Goal: Contribute content: Contribute content

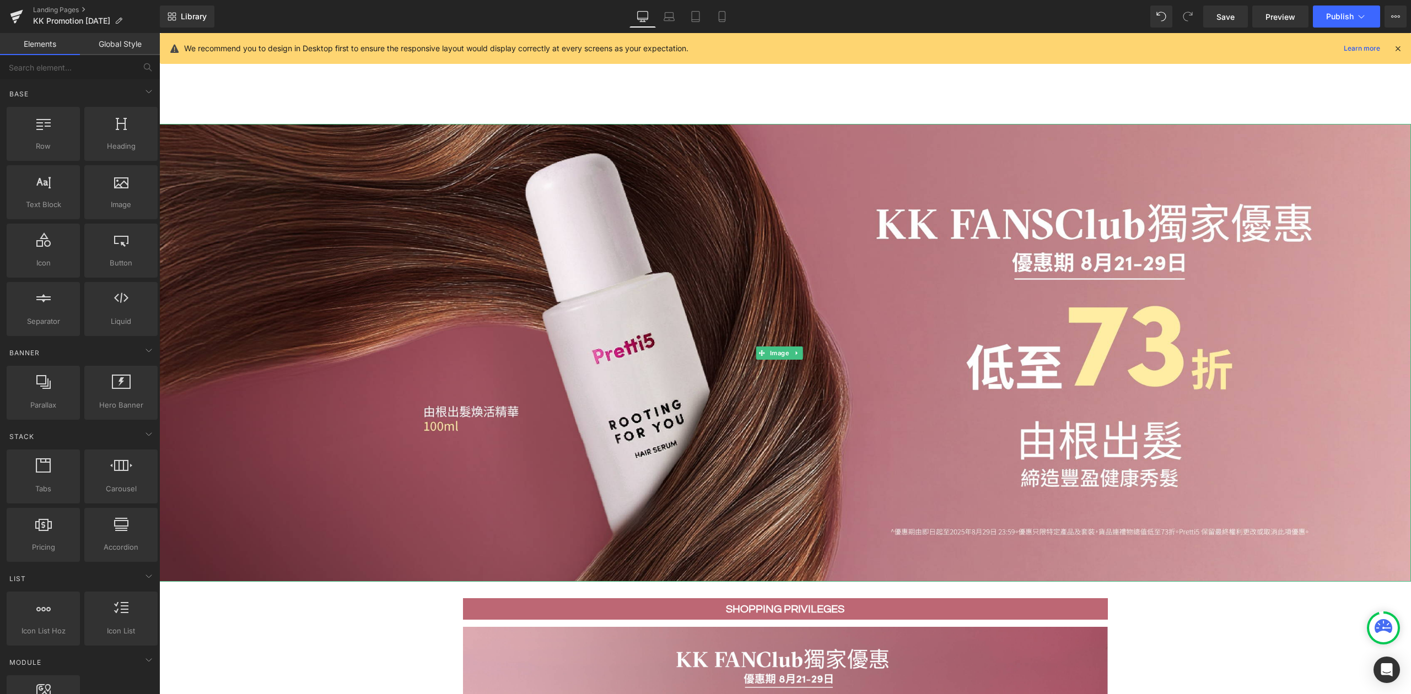
scroll to position [514, 0]
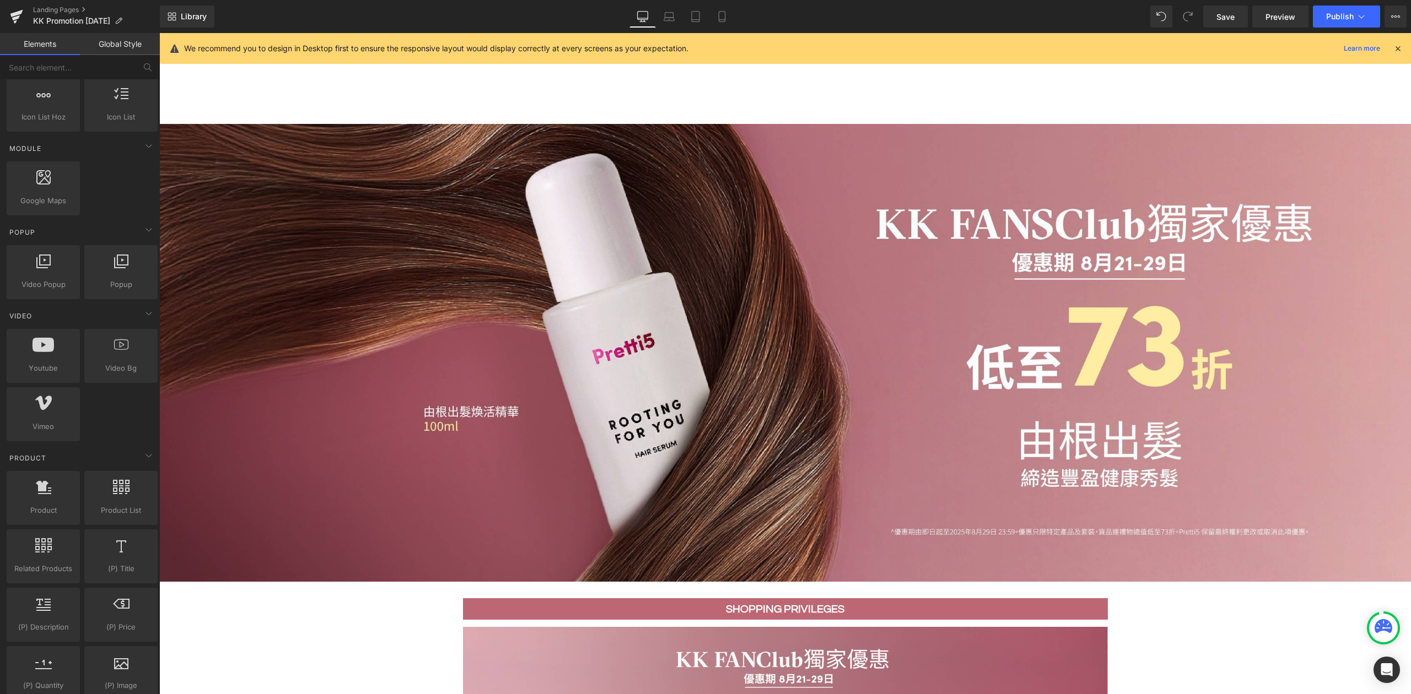
click at [1261, 85] on div "Home Home About Us About Us Our Story Our 5 Beliefs Ingredients Glossary OUR ST…" at bounding box center [785, 91] width 1252 height 66
click at [775, 347] on span "Image" at bounding box center [780, 353] width 24 height 13
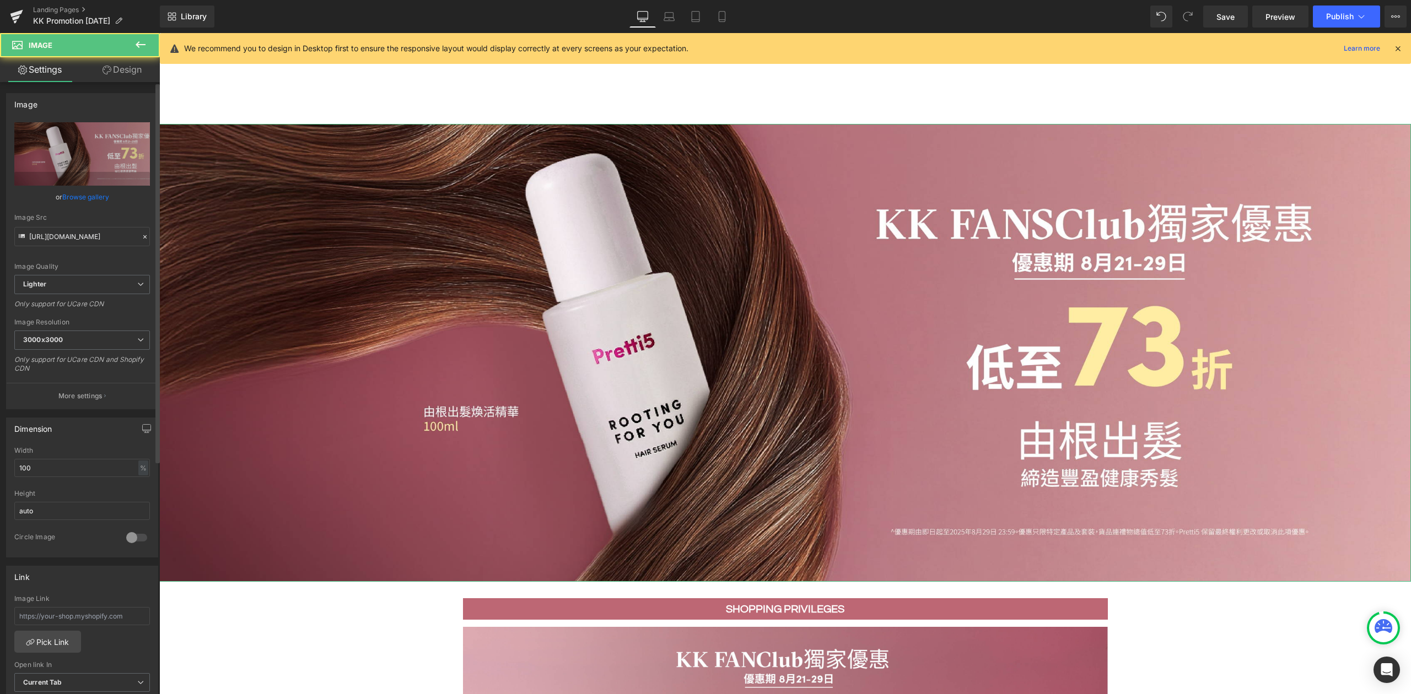
click at [84, 203] on link "Browse gallery" at bounding box center [85, 196] width 47 height 19
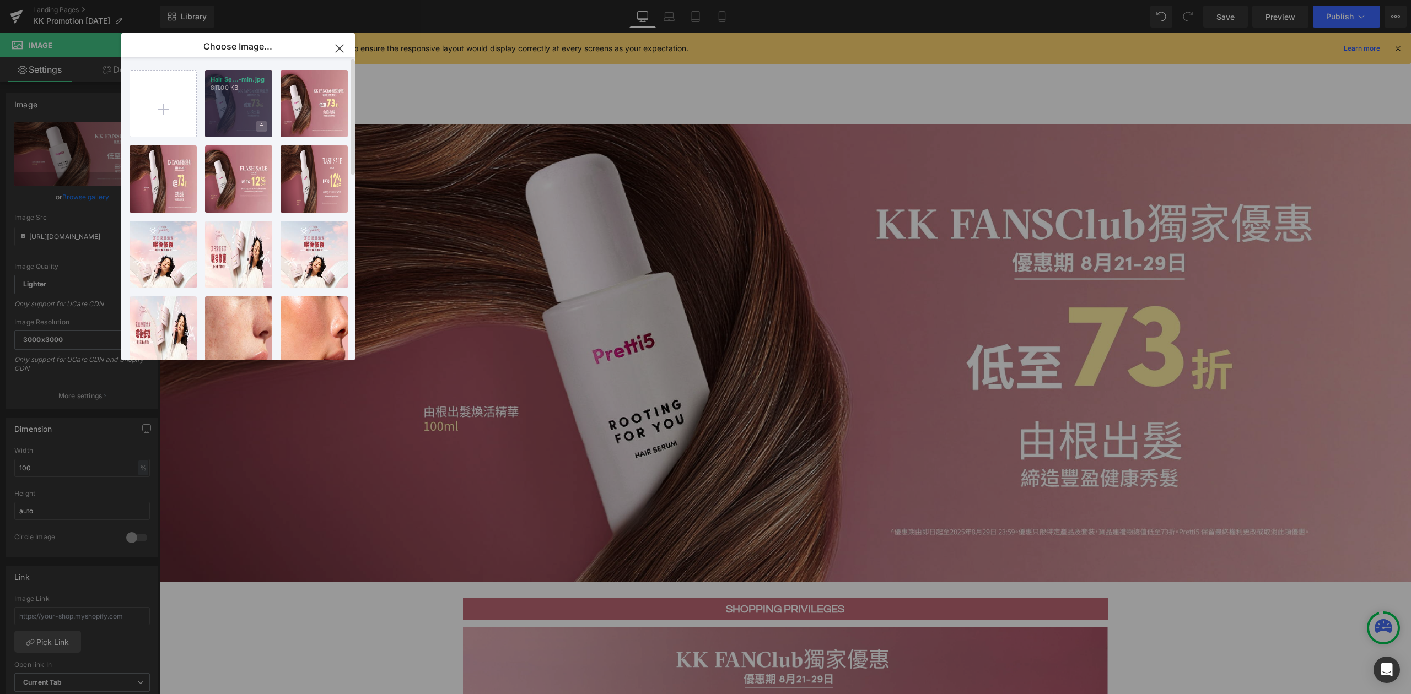
click at [260, 130] on span at bounding box center [261, 126] width 10 height 10
click at [226, 128] on span "Yes" at bounding box center [225, 127] width 28 height 12
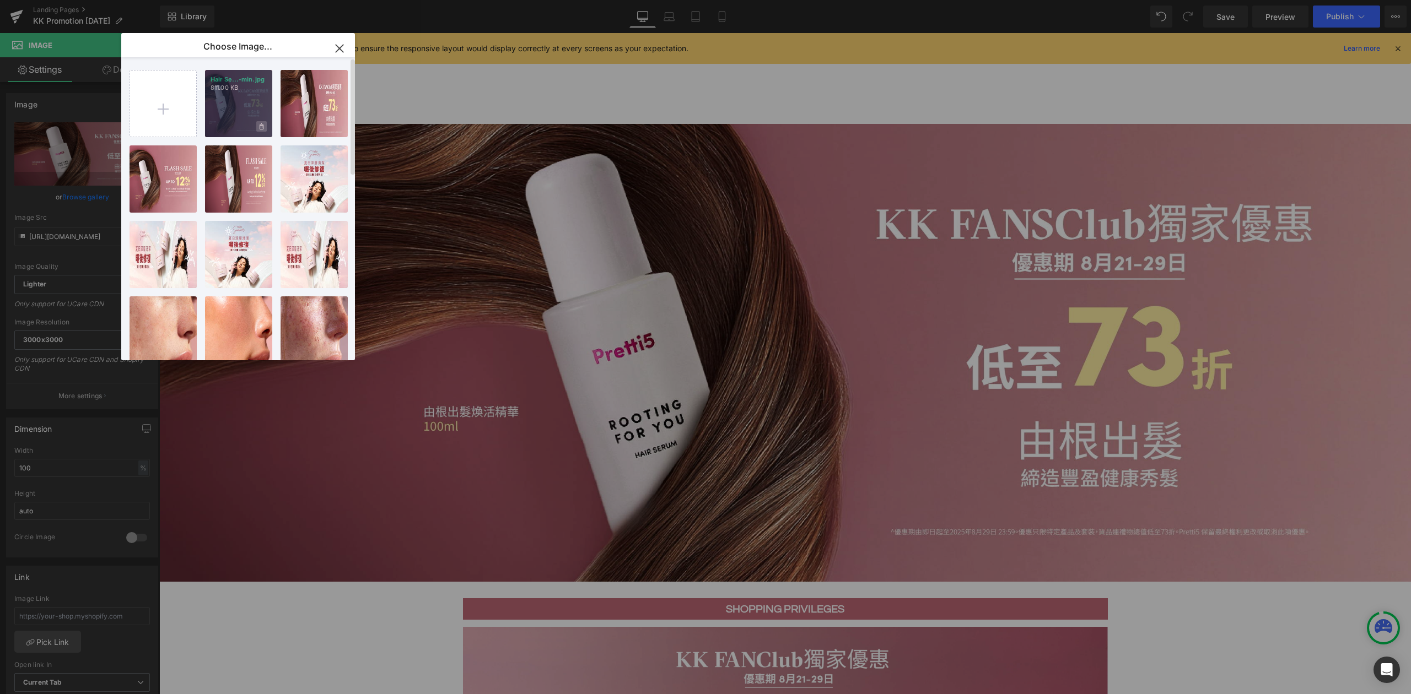
click at [263, 128] on icon at bounding box center [262, 126] width 4 height 6
click at [223, 129] on span "Yes" at bounding box center [225, 127] width 28 height 12
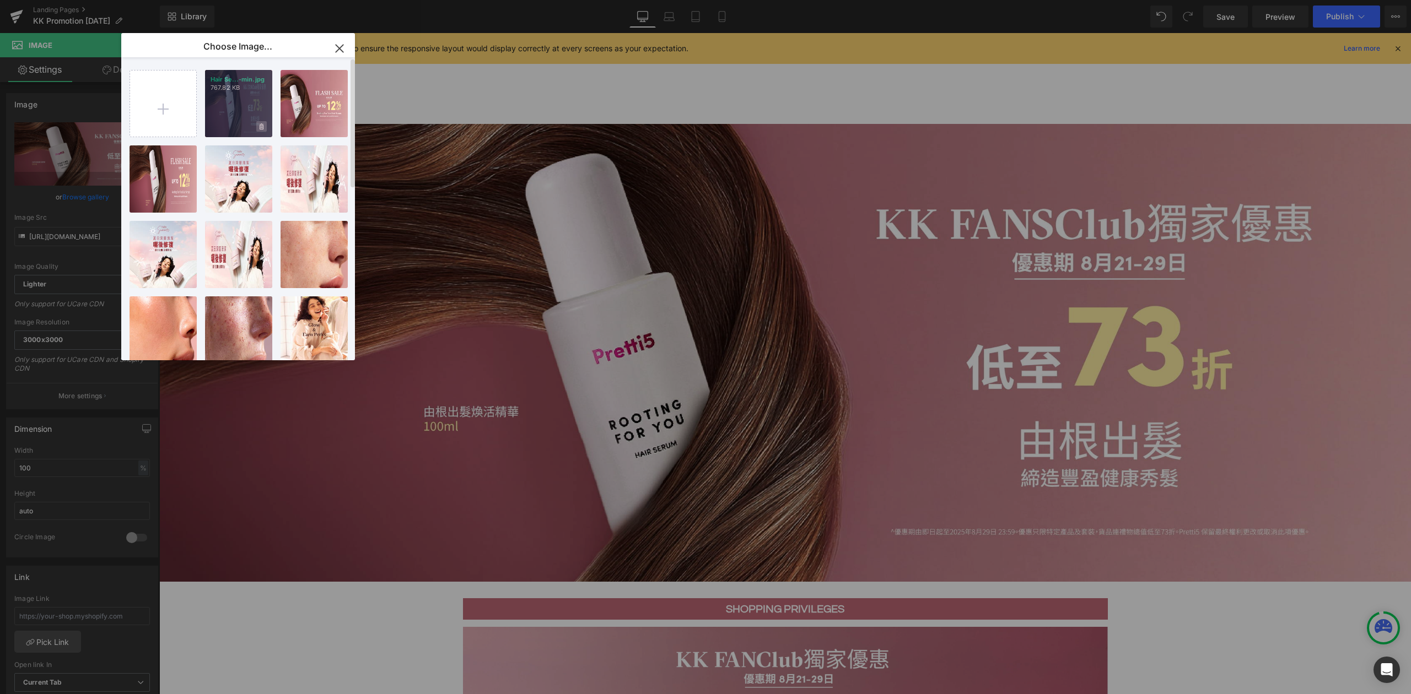
drag, startPoint x: 258, startPoint y: 128, endPoint x: 247, endPoint y: 131, distance: 11.4
click at [257, 128] on span at bounding box center [261, 126] width 10 height 10
click at [223, 126] on span "Yes" at bounding box center [225, 127] width 28 height 12
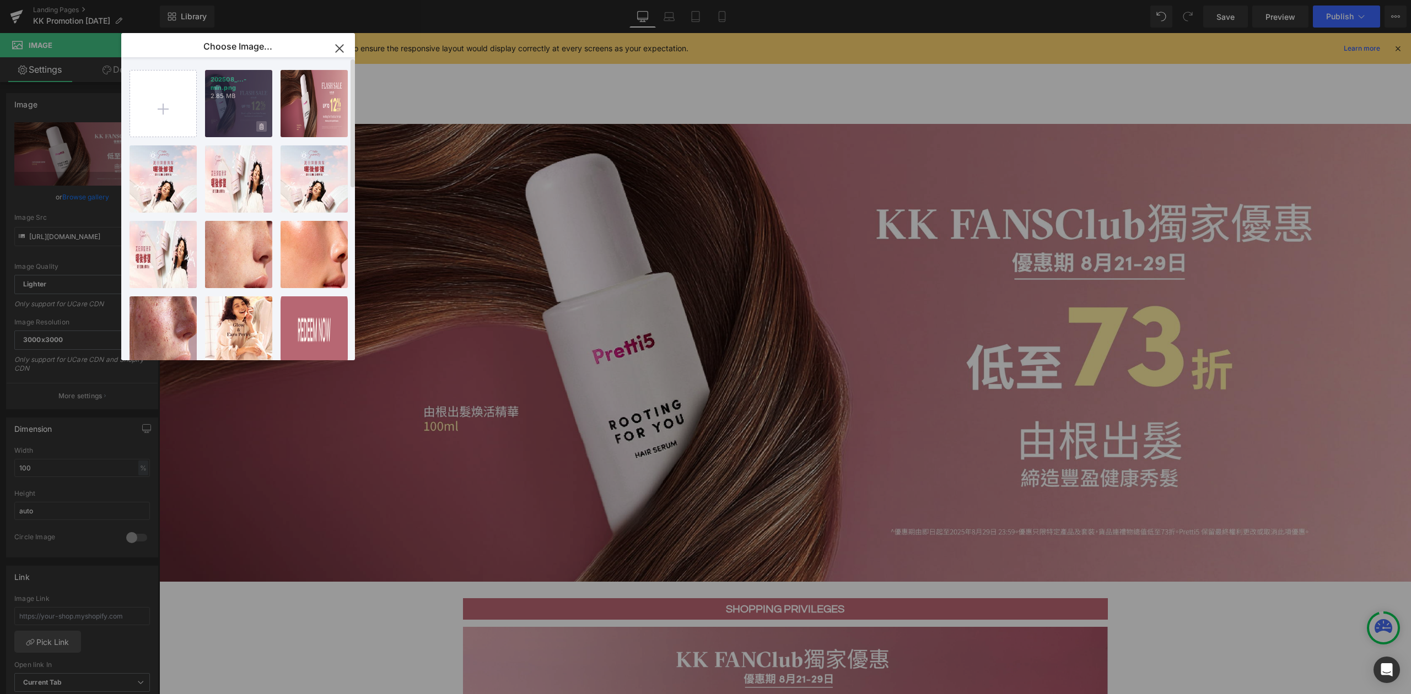
click at [260, 128] on icon at bounding box center [262, 126] width 4 height 7
click at [220, 126] on span "Yes" at bounding box center [225, 127] width 28 height 12
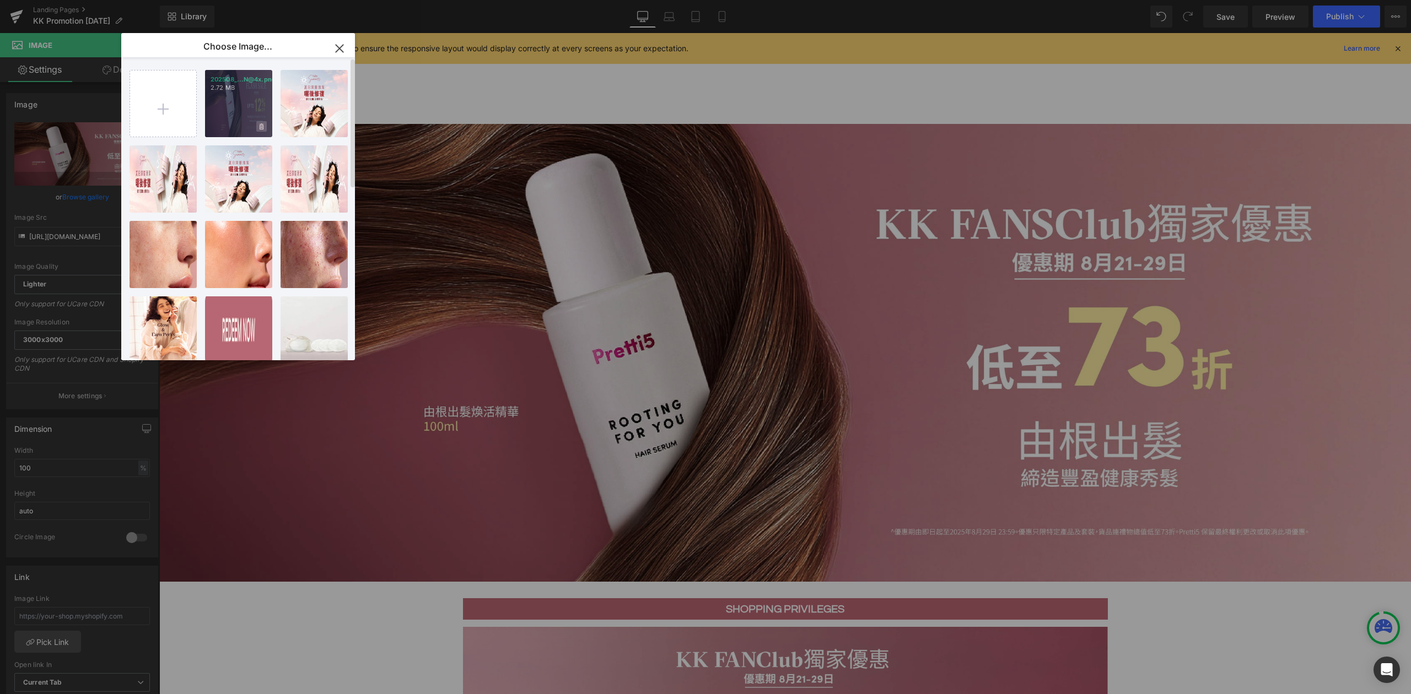
click at [258, 127] on span at bounding box center [261, 126] width 10 height 10
click at [224, 130] on span "Yes" at bounding box center [225, 127] width 28 height 12
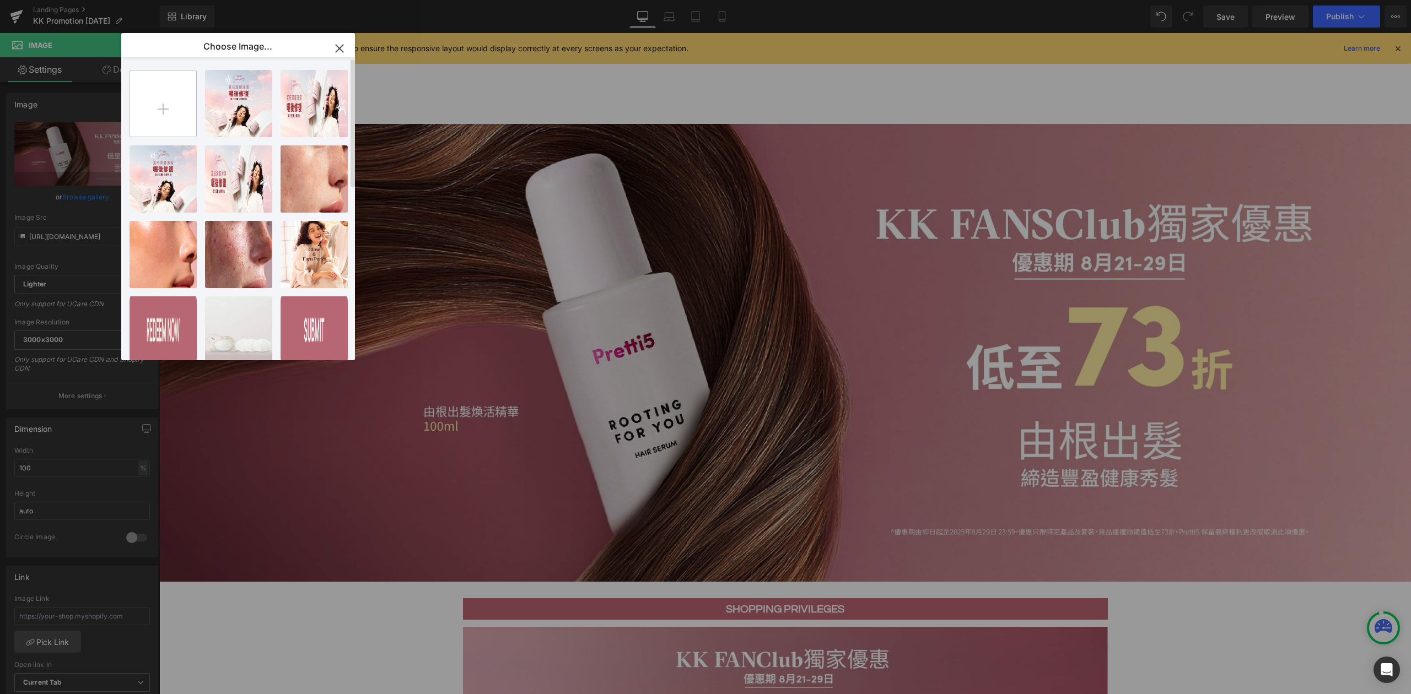
click at [181, 112] on input "file" at bounding box center [163, 104] width 66 height 66
type input "C:\fakepath\Hair Serum Restock KK promotion_202508_Hair-Serum-Website-min.jpg"
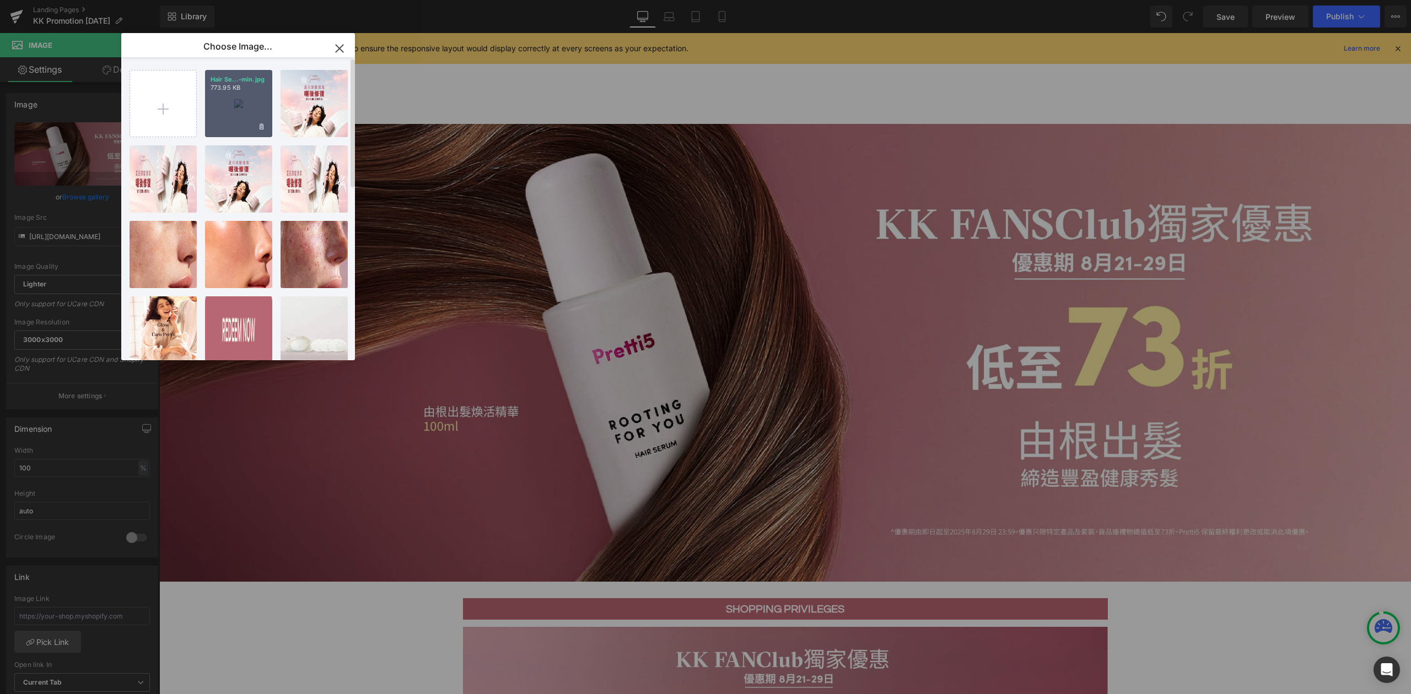
click at [236, 100] on div "Hair Se...-min.jpg 773.95 KB" at bounding box center [238, 103] width 67 height 67
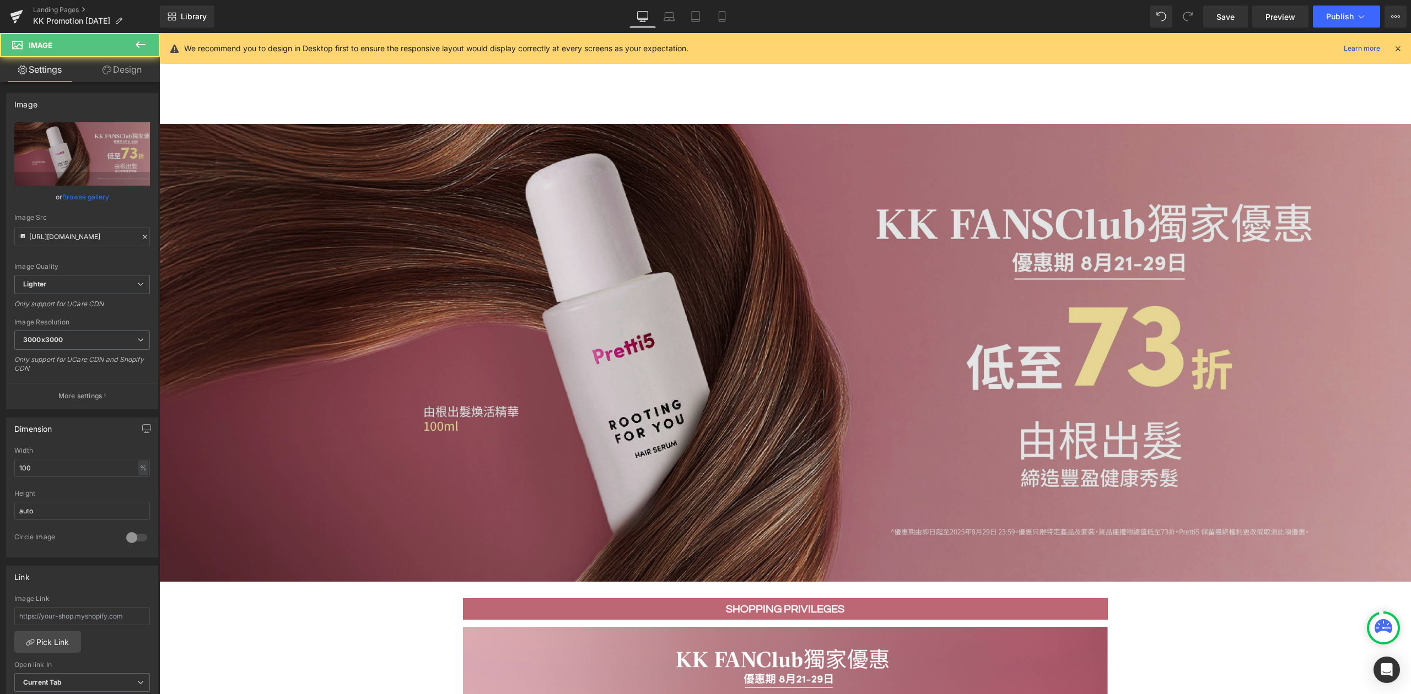
click at [380, 245] on img at bounding box center [785, 352] width 1252 height 457
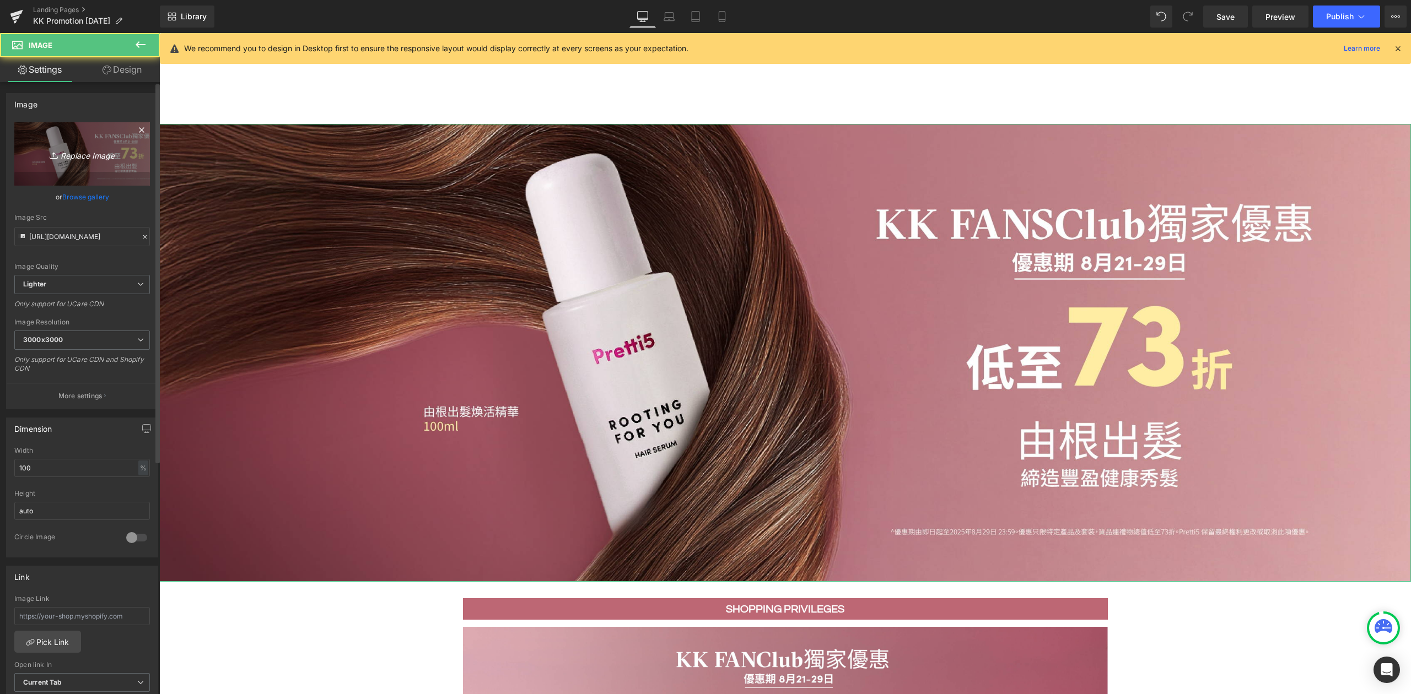
click at [108, 160] on icon "Replace Image" at bounding box center [82, 154] width 88 height 14
type input "C:\fakepath\Hair Serum Restock KK promotion_202508_Hair-Serum-Website-min.jpg"
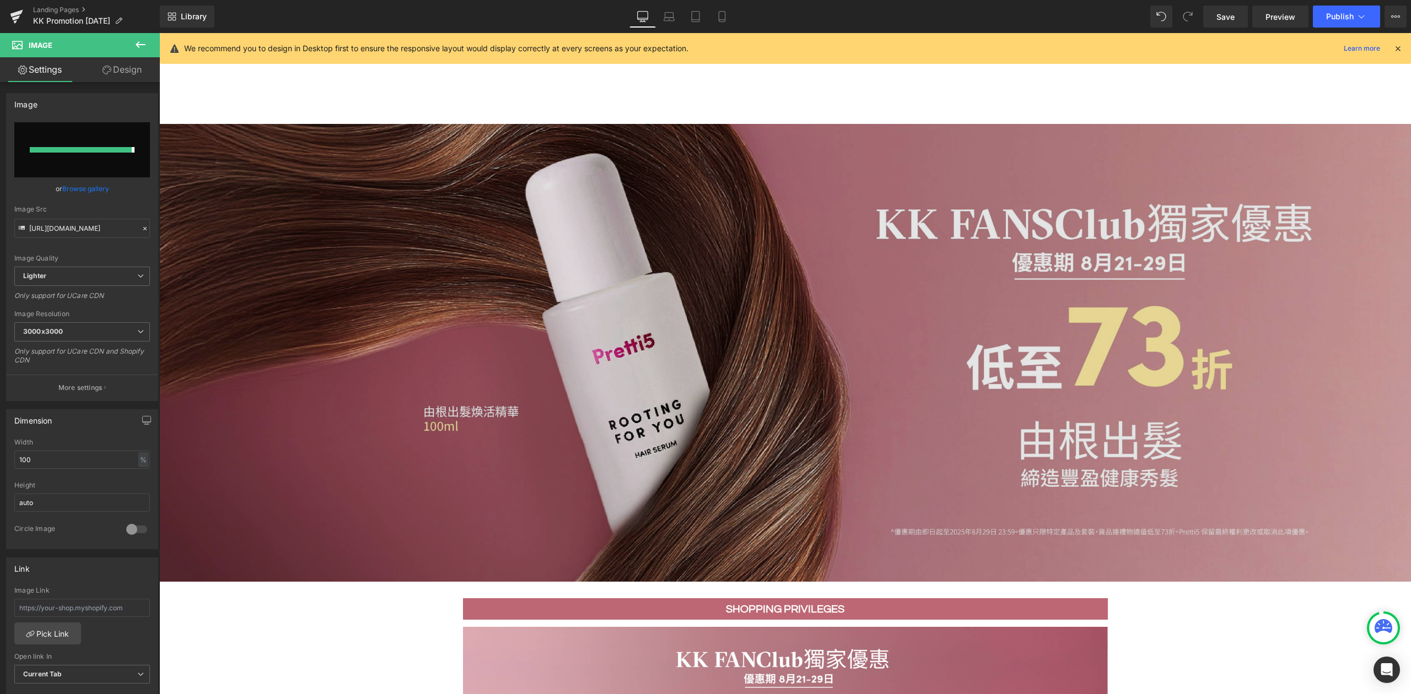
type input "[URL][DOMAIN_NAME]"
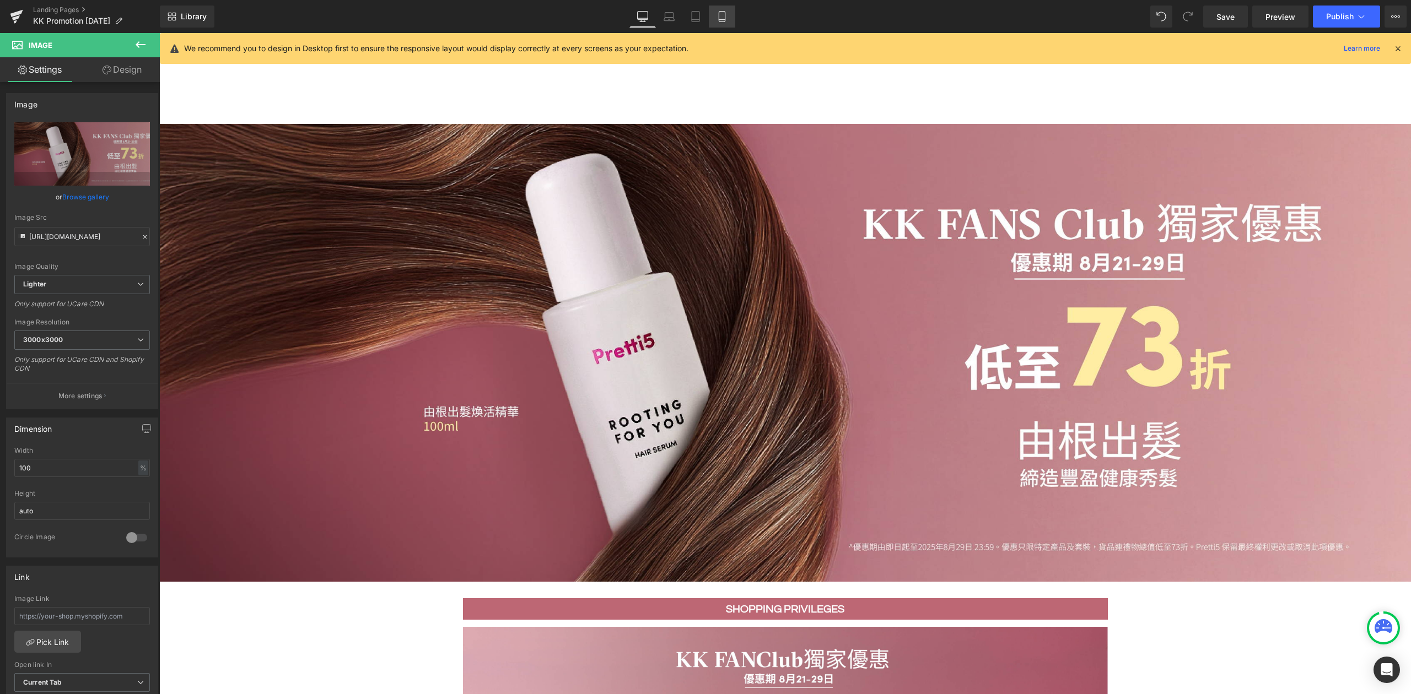
click at [726, 18] on icon at bounding box center [721, 16] width 11 height 11
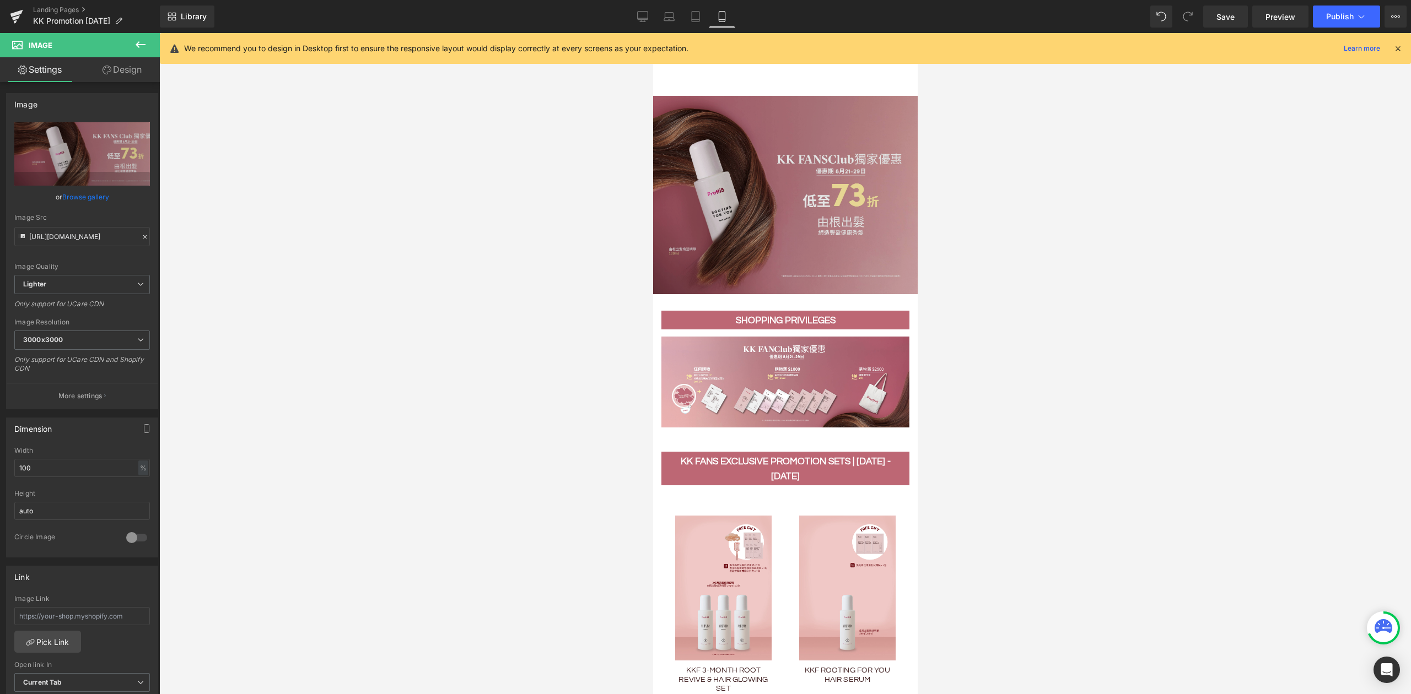
click at [725, 206] on img at bounding box center [784, 195] width 265 height 198
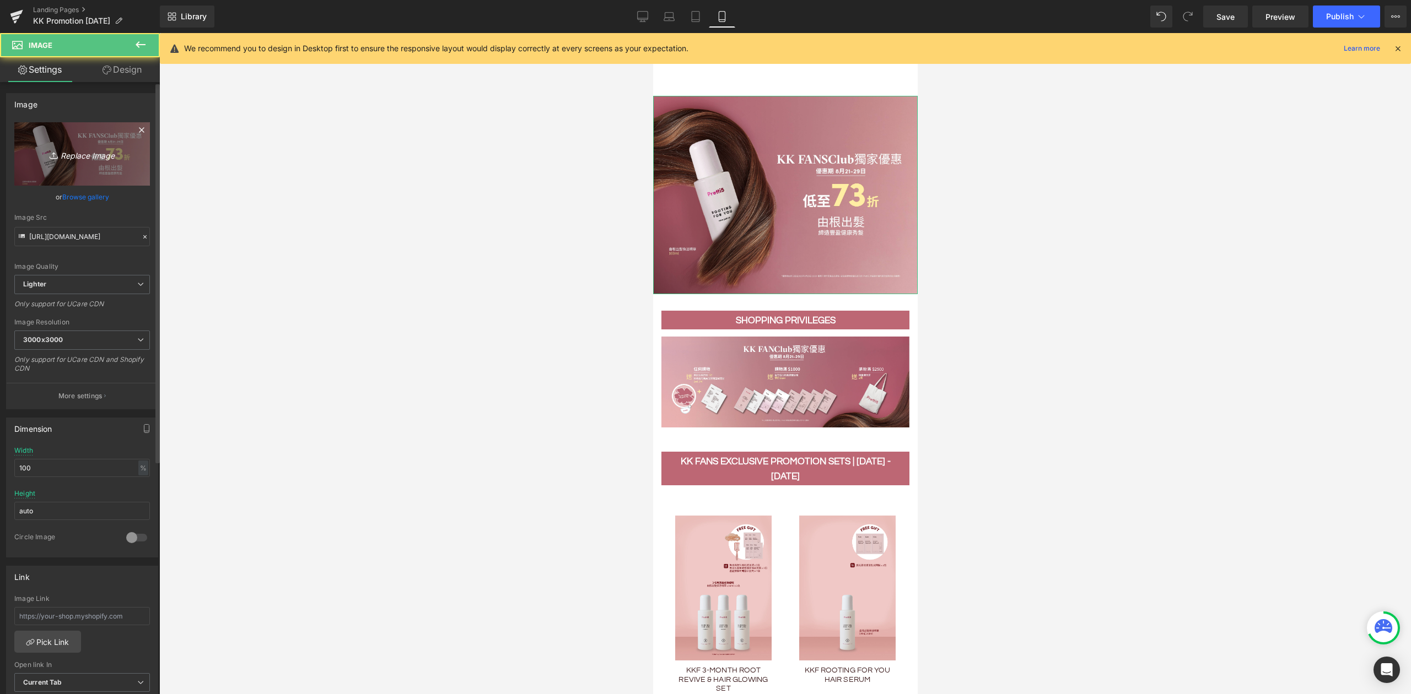
click at [93, 166] on link "Replace Image" at bounding box center [82, 153] width 136 height 63
type input "C:\fakepath\Hair Serum Restock KK promotion_202508_HairSerum_Mobile-min.jpg"
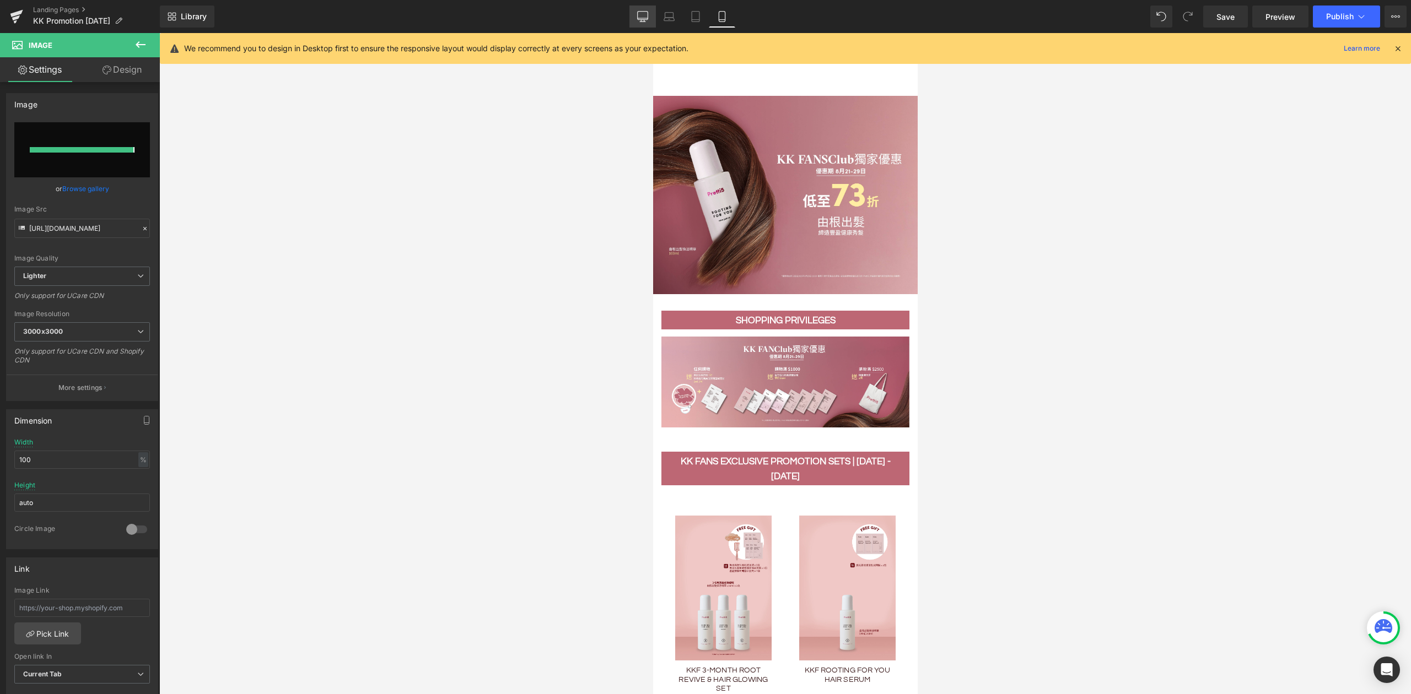
type input "[URL][DOMAIN_NAME]"
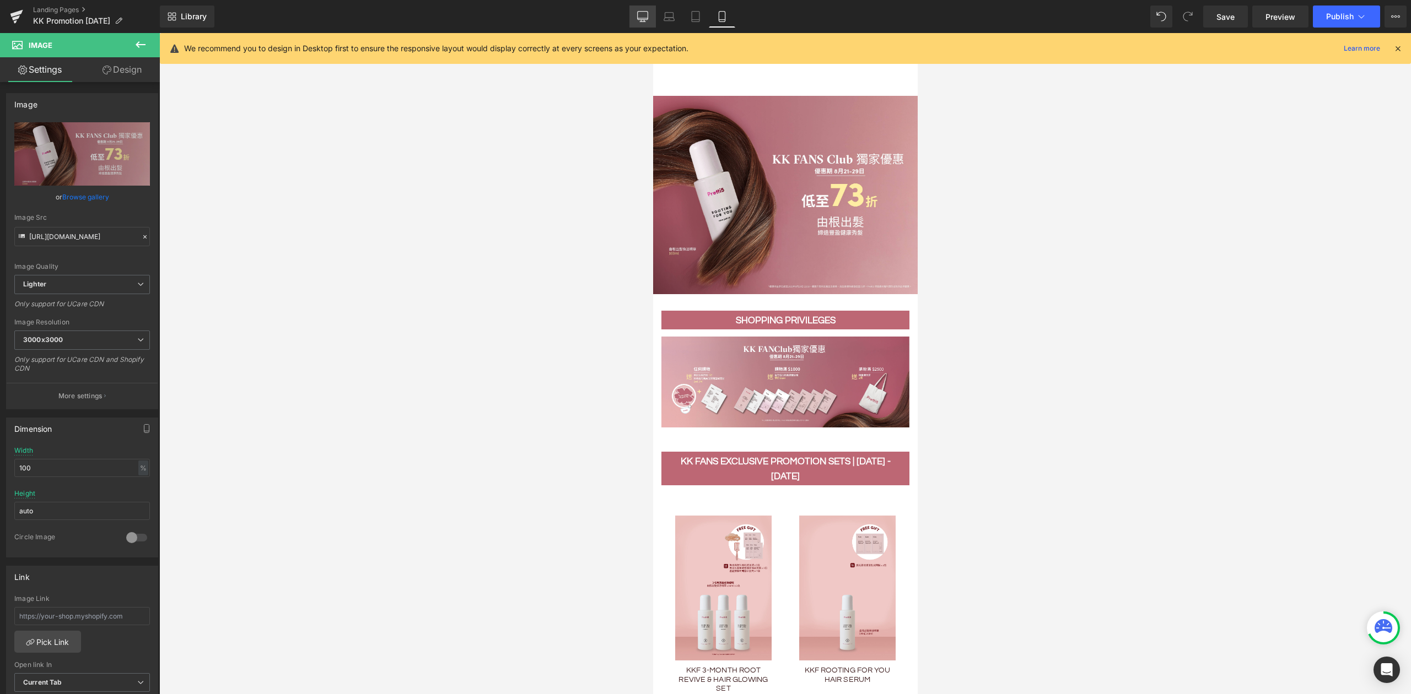
click at [636, 19] on link "Desktop" at bounding box center [642, 17] width 26 height 22
type input "auto"
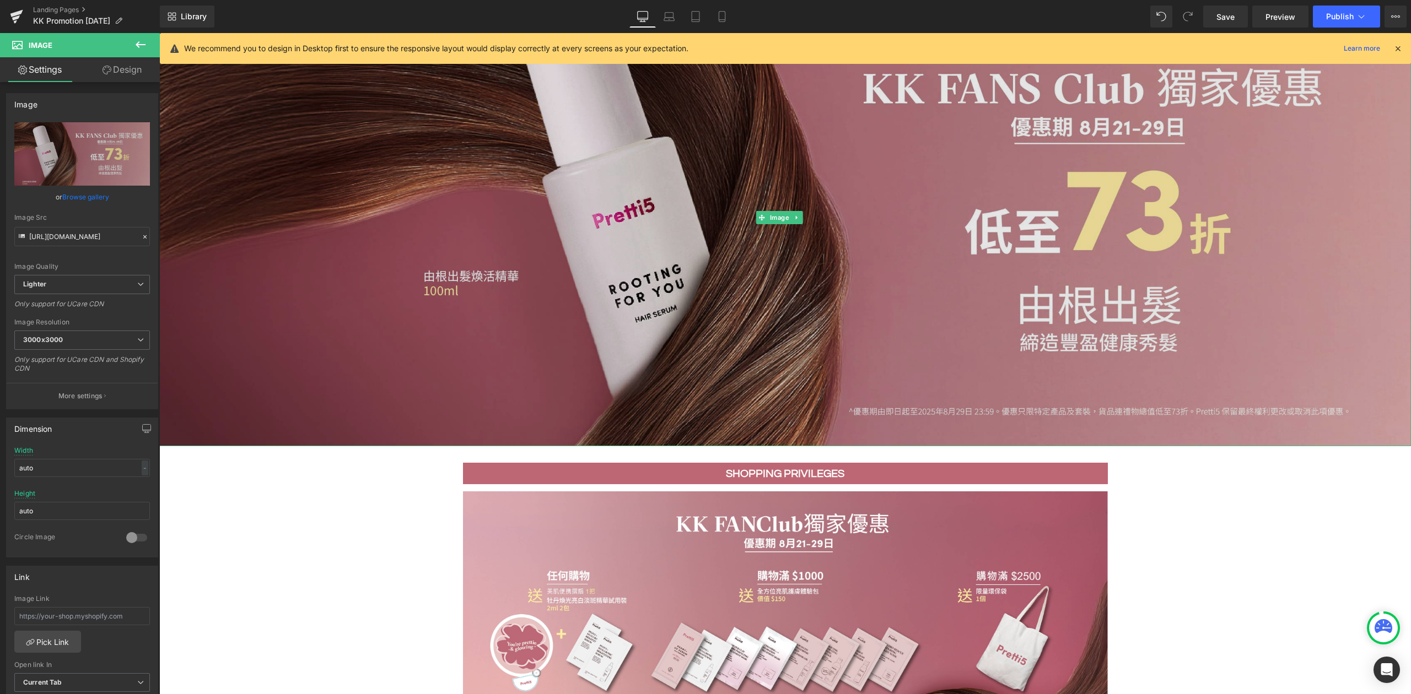
scroll to position [294, 0]
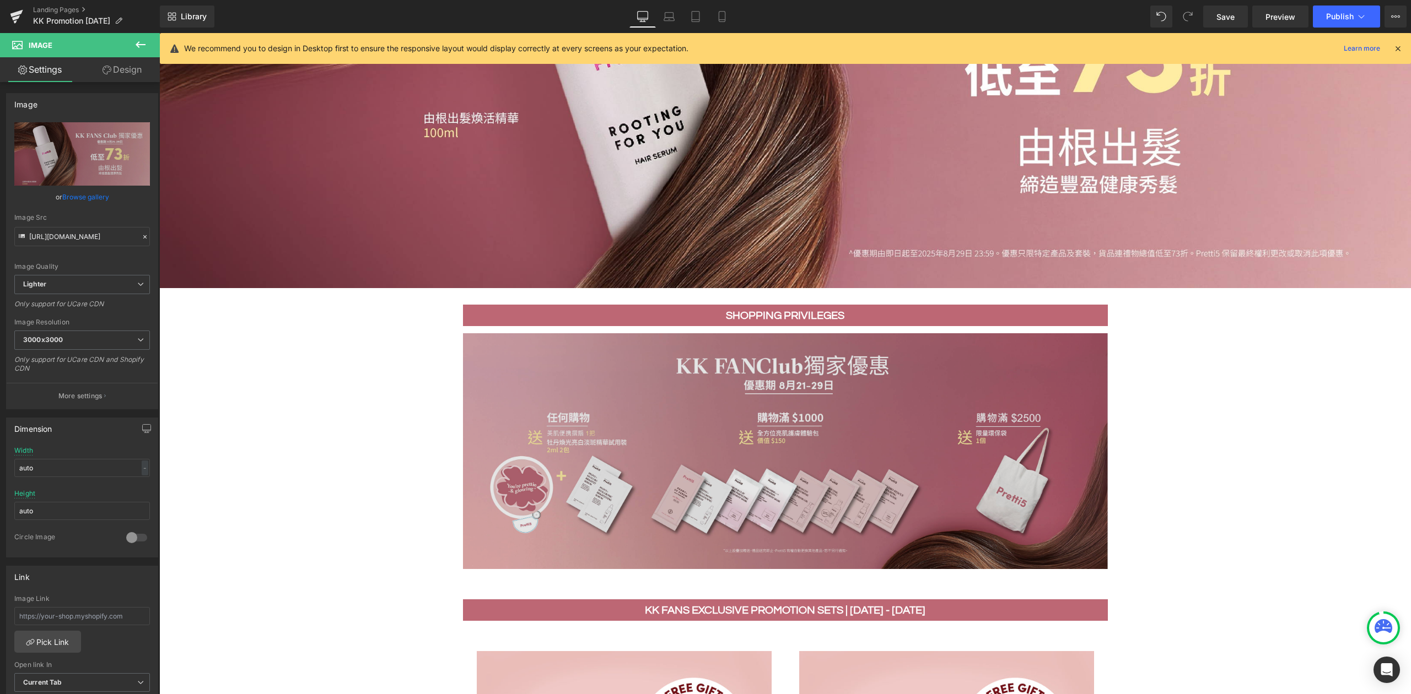
click at [774, 419] on img at bounding box center [785, 451] width 645 height 236
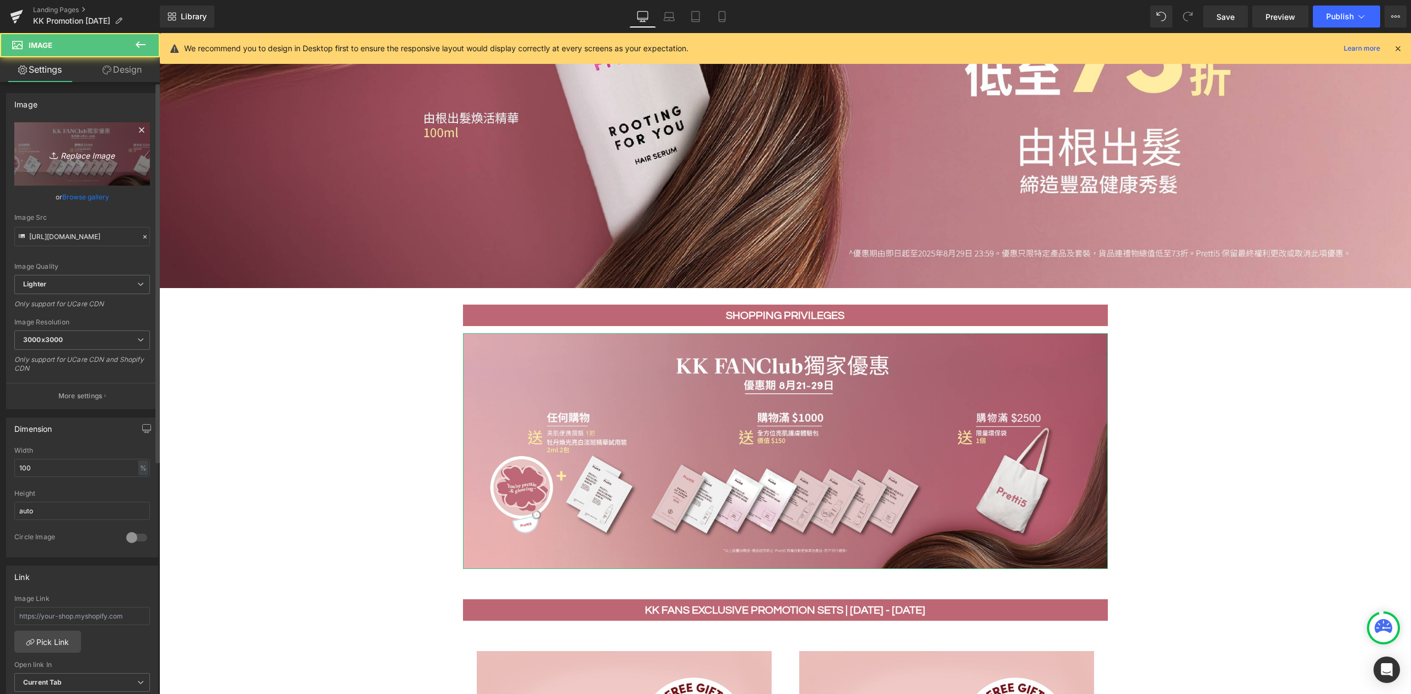
click at [82, 161] on link "Replace Image" at bounding box center [82, 153] width 136 height 63
type input "C:\fakepath\Hair Serum Restock KK promotion_202508_Hair-Serum-Upsell.jpg"
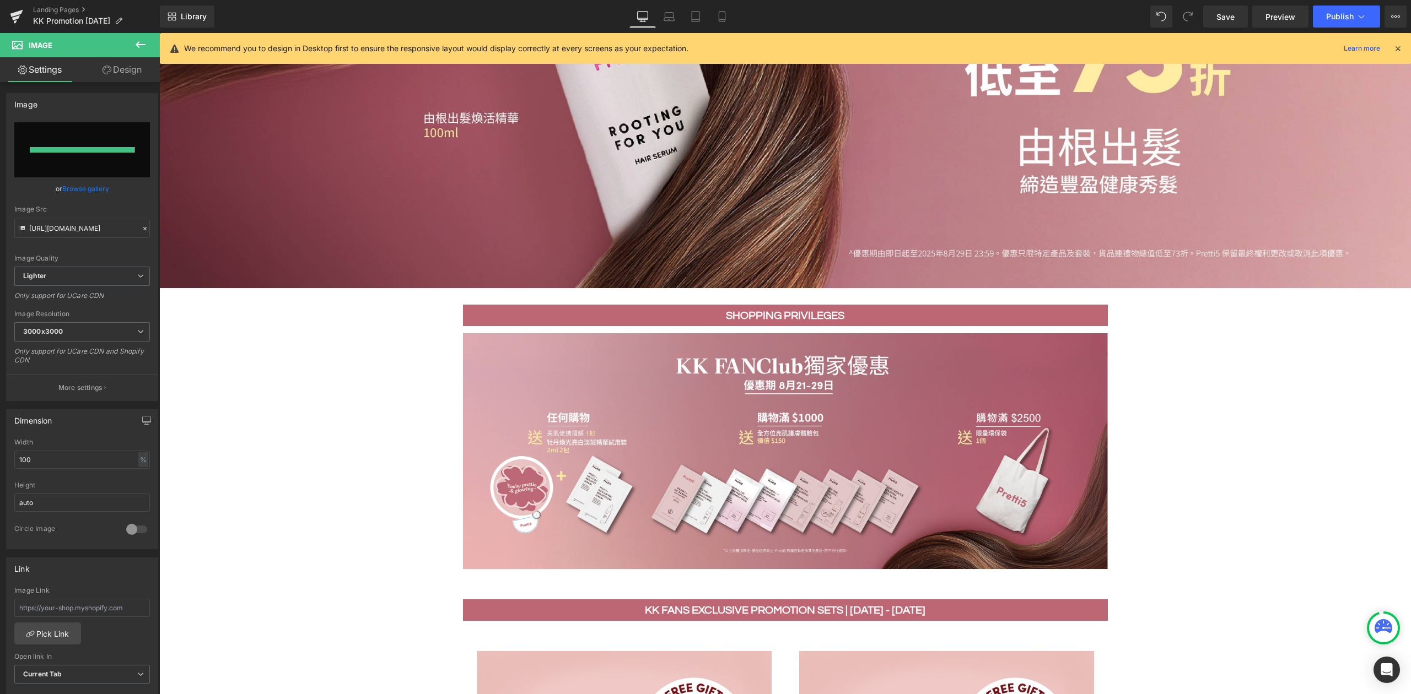
type input "[URL][DOMAIN_NAME]"
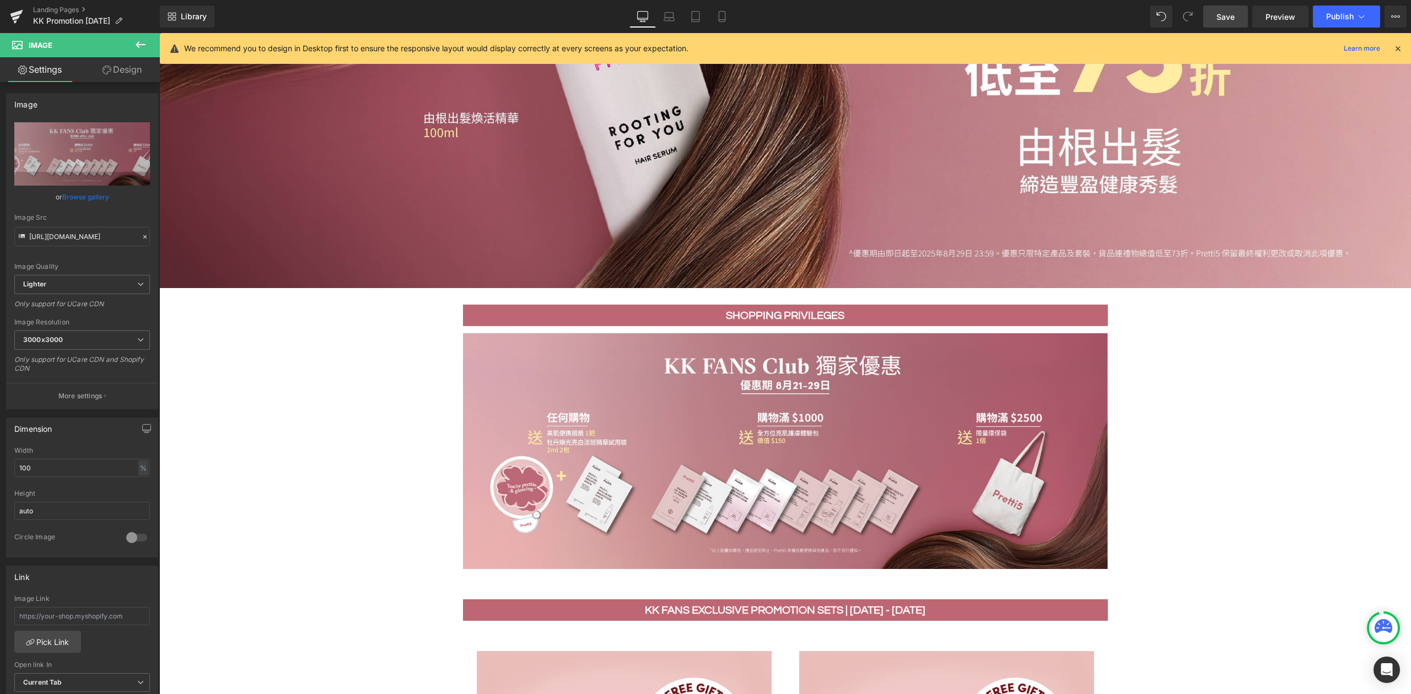
click at [1231, 11] on span "Save" at bounding box center [1225, 17] width 18 height 12
click at [1345, 20] on span "Publish" at bounding box center [1340, 16] width 28 height 9
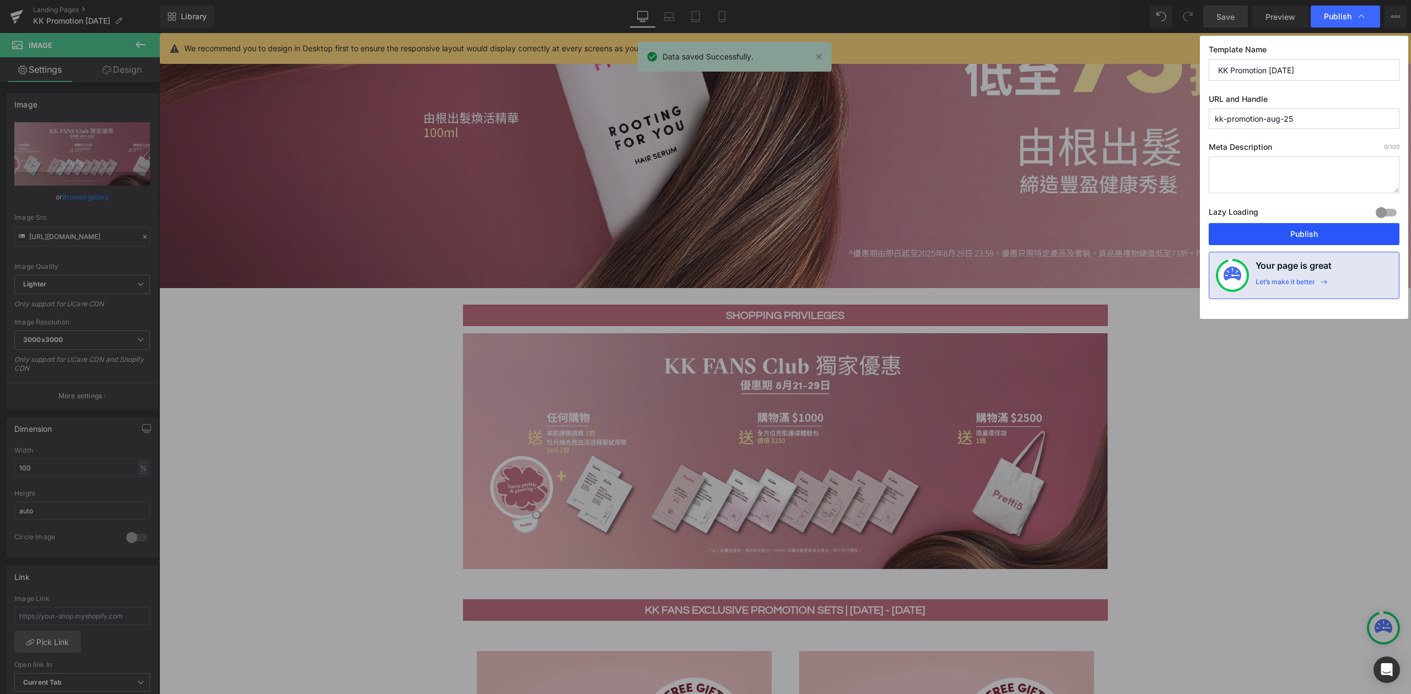
click at [1292, 236] on button "Publish" at bounding box center [1304, 234] width 191 height 22
